Goal: Information Seeking & Learning: Learn about a topic

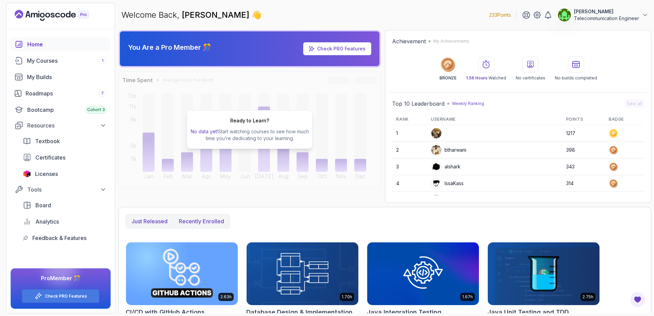
click at [203, 220] on p "Recently enrolled" at bounding box center [201, 221] width 45 height 8
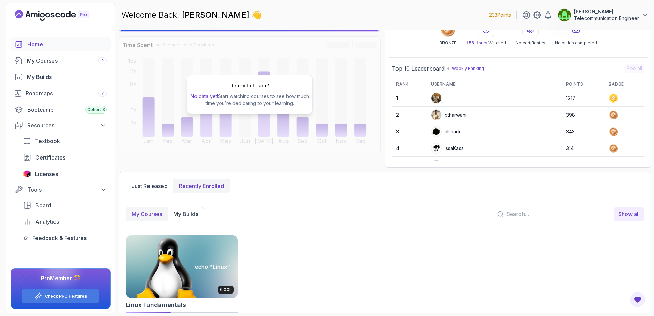
scroll to position [52, 0]
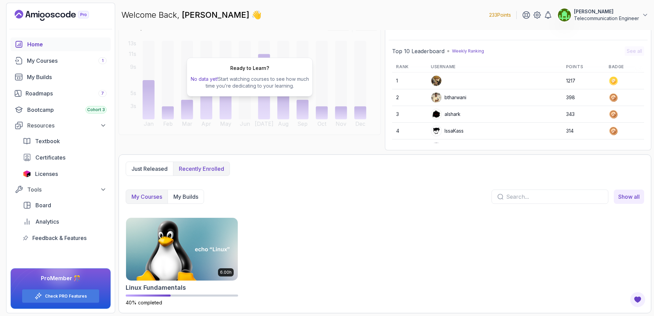
click at [203, 220] on img at bounding box center [182, 249] width 112 height 63
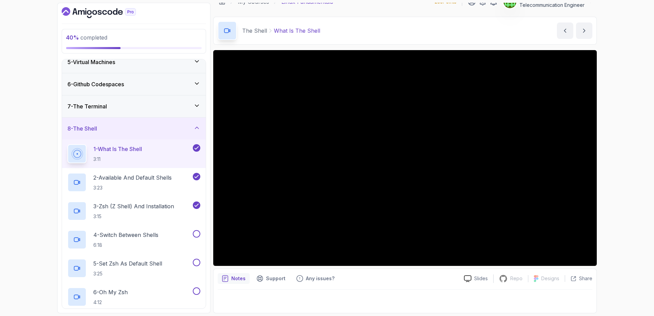
scroll to position [5, 0]
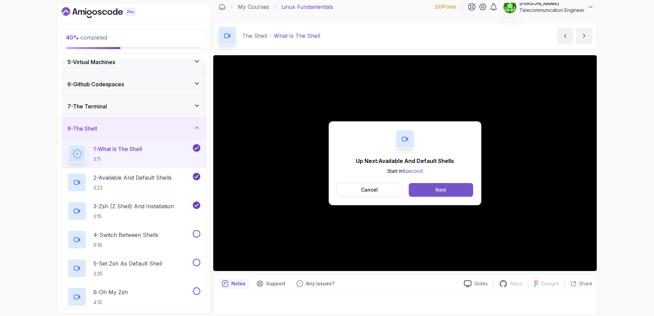
click at [439, 192] on div "Next" at bounding box center [441, 189] width 11 height 7
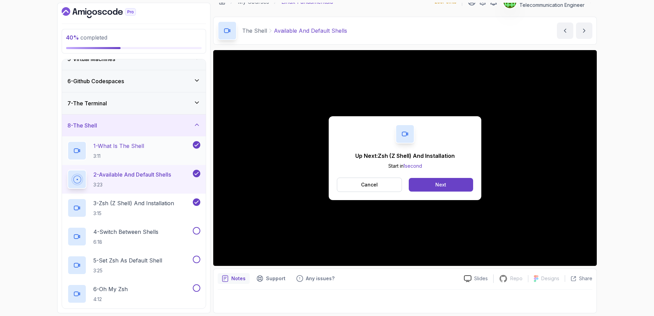
scroll to position [97, 0]
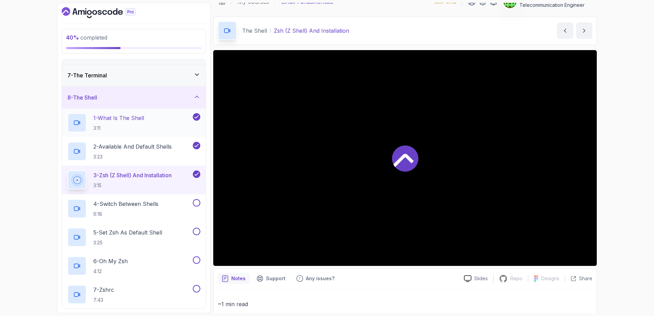
scroll to position [139, 0]
